Goal: Book appointment/travel/reservation

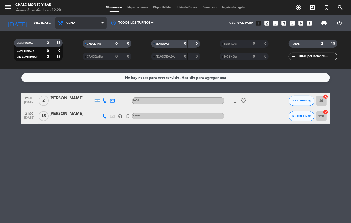
click at [71, 20] on span "Cena" at bounding box center [80, 23] width 51 height 11
click at [65, 46] on div "menu Chale [PERSON_NAME] 5. septiembre - 12:20 Mis reservas Mapa de mesas Dispo…" at bounding box center [175, 34] width 351 height 69
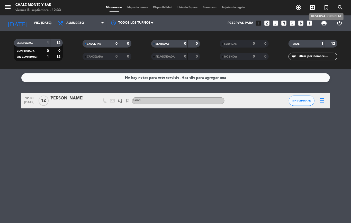
click at [326, 8] on icon "turned_in_not" at bounding box center [326, 7] width 6 height 6
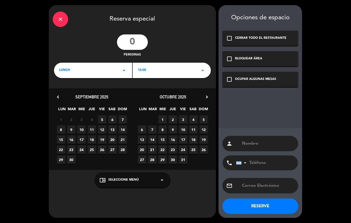
click at [143, 39] on input "number" at bounding box center [132, 41] width 31 height 15
type input "50"
click at [155, 70] on div "12:00 arrow_drop_down" at bounding box center [172, 70] width 78 height 15
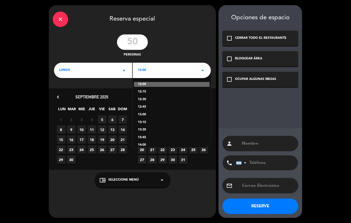
click at [148, 98] on div "12:30" at bounding box center [172, 99] width 68 height 5
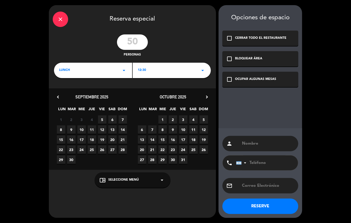
click at [61, 140] on span "15" at bounding box center [61, 140] width 8 height 8
click at [114, 177] on div "chrome_reader_mode Seleccione Menú arrow_drop_down" at bounding box center [133, 180] width 76 height 15
click at [132, 189] on div "close Reserva especial 50 personas LUNCH arrow_drop_down 12:30 arrow_drop_down …" at bounding box center [132, 111] width 167 height 213
click at [230, 82] on icon "check_box_outline_blank" at bounding box center [229, 79] width 6 height 6
